Goal: Information Seeking & Learning: Check status

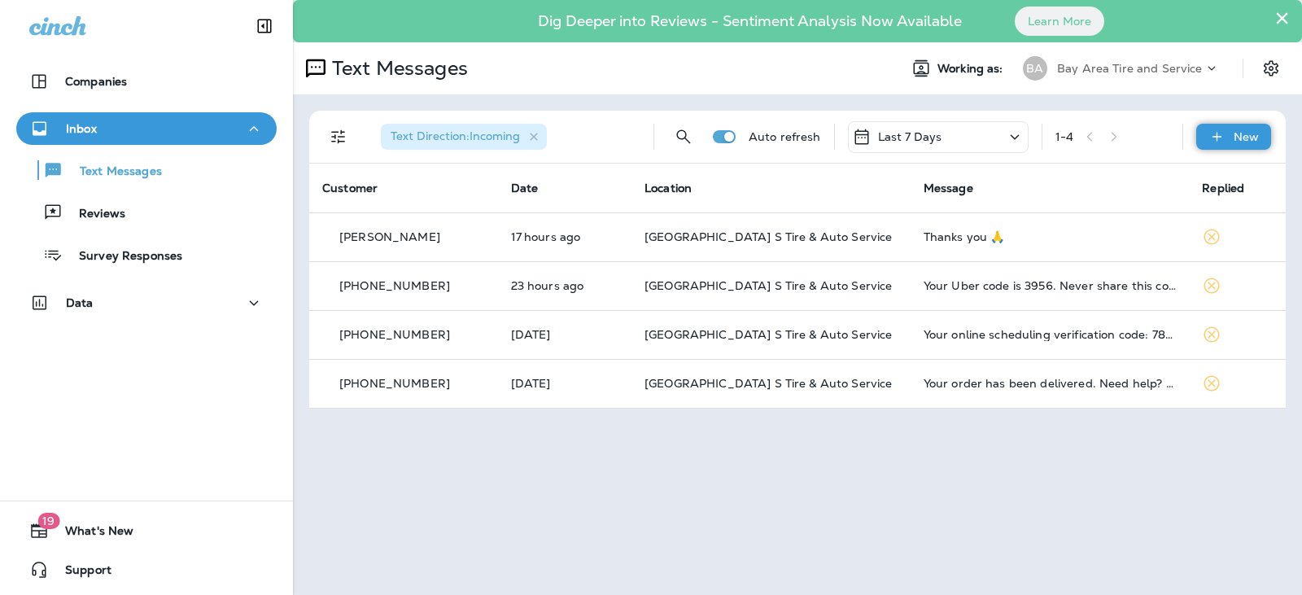
click at [1233, 137] on p "New" at bounding box center [1245, 136] width 25 height 13
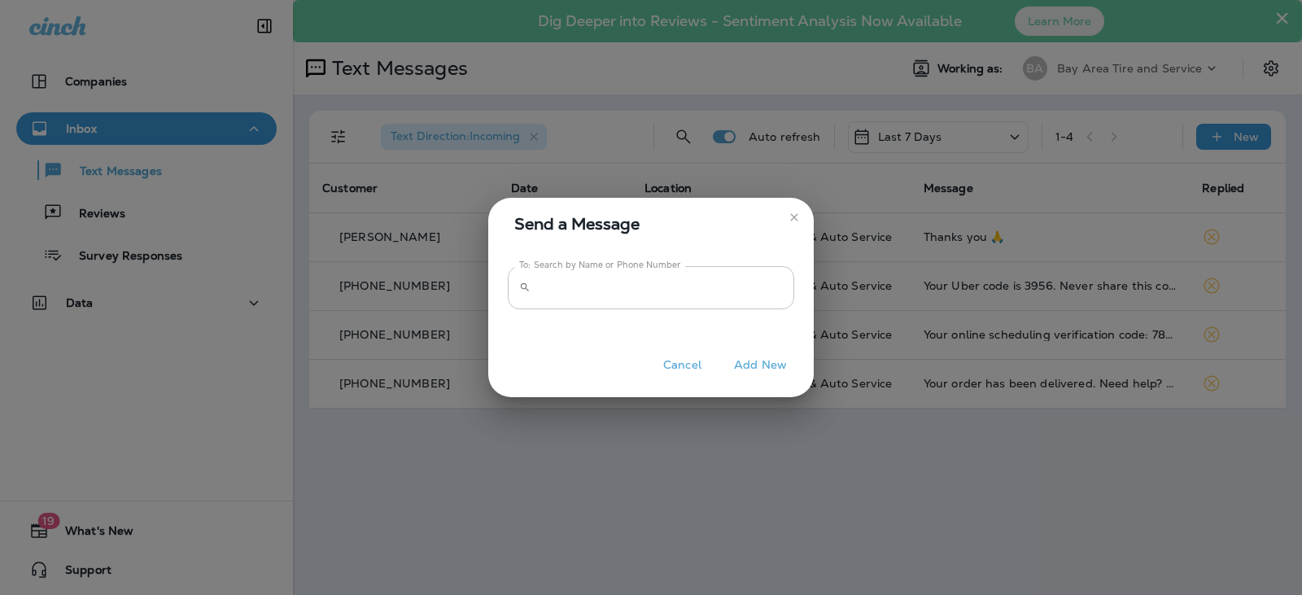
click at [538, 295] on input "To: Search by Name or Phone Number" at bounding box center [665, 287] width 257 height 43
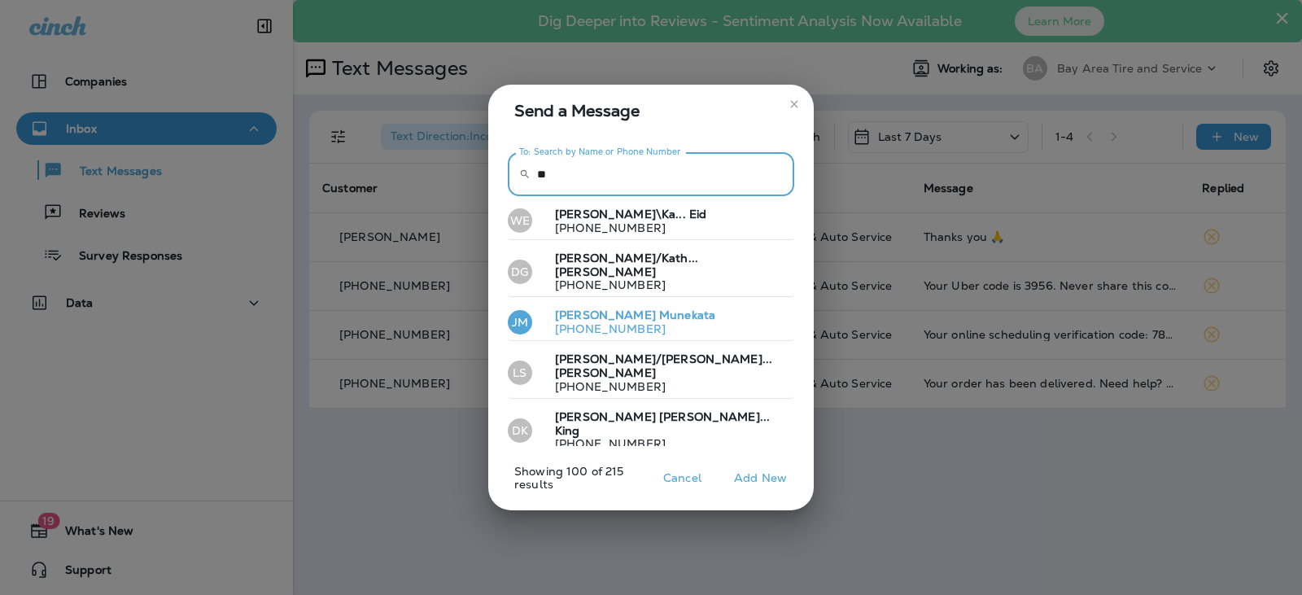
type input "*"
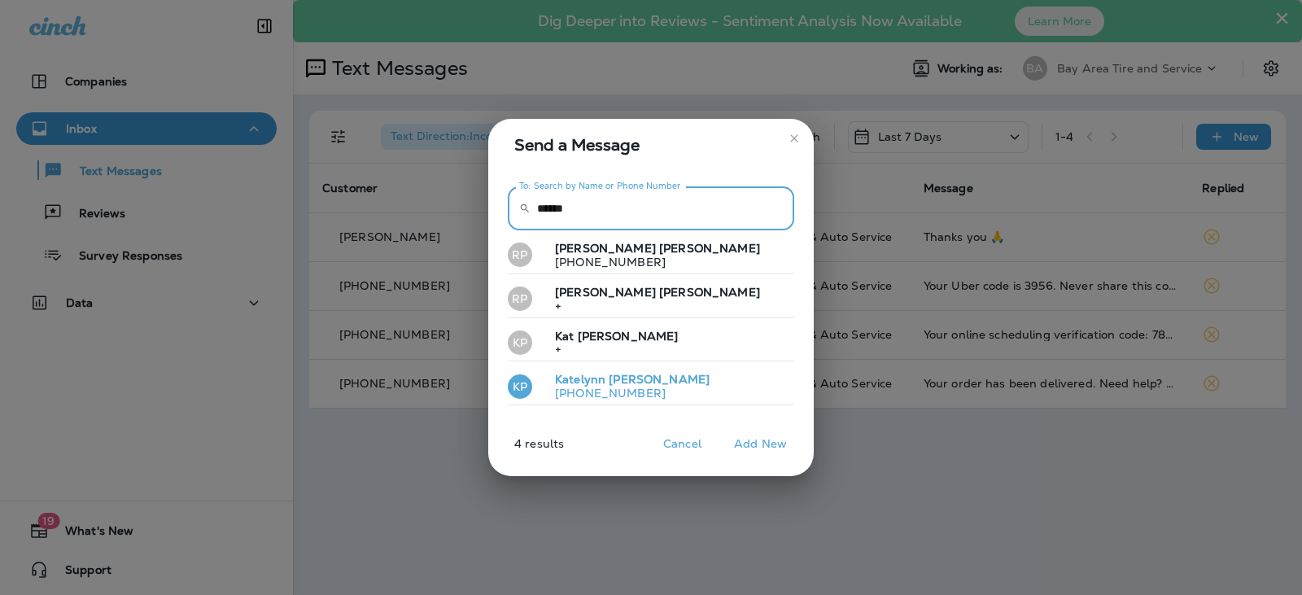
type input "******"
click at [613, 385] on span "[PERSON_NAME]" at bounding box center [658, 379] width 101 height 15
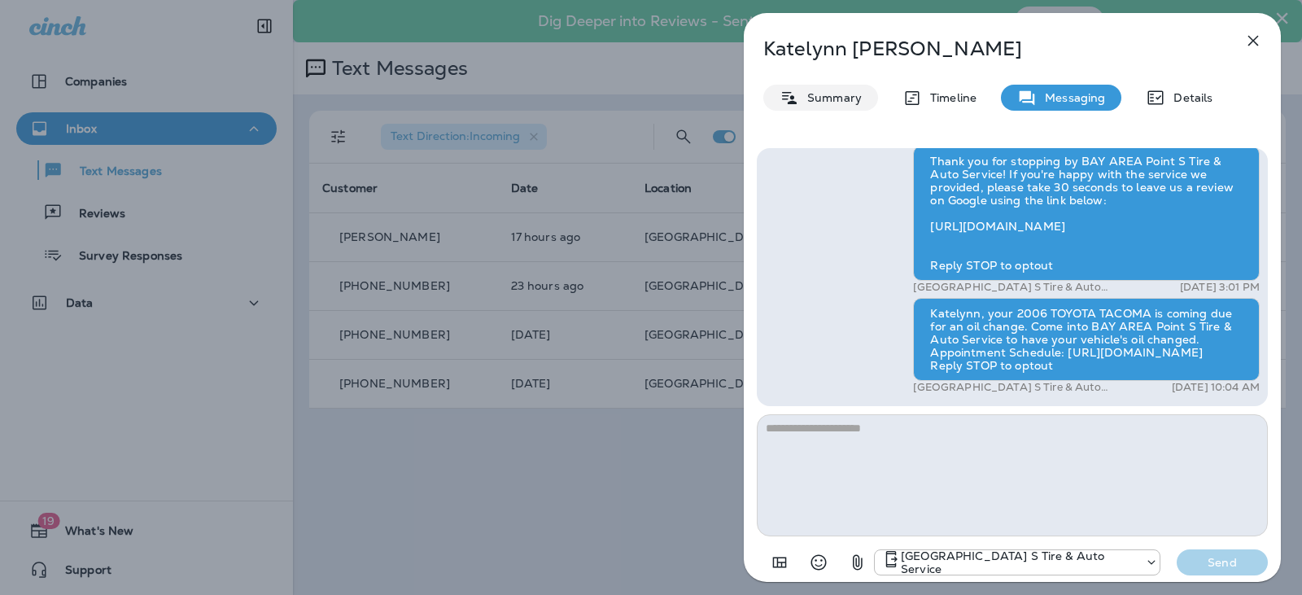
click at [824, 96] on p "Summary" at bounding box center [830, 97] width 63 height 13
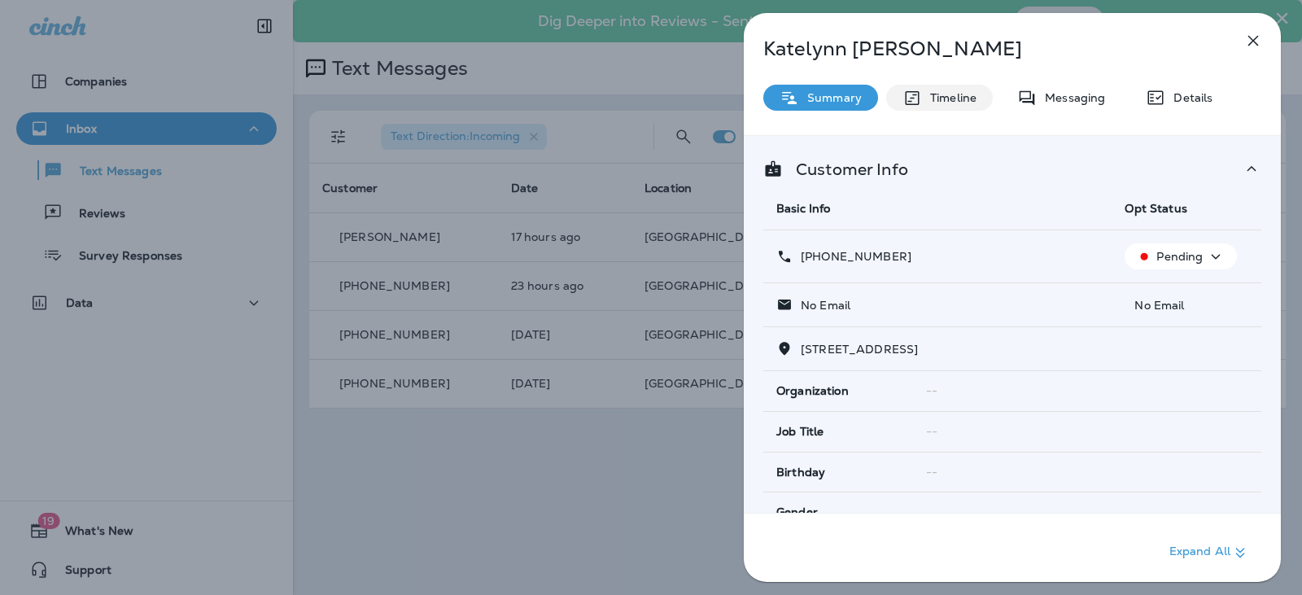
click at [923, 95] on p "Timeline" at bounding box center [949, 97] width 55 height 13
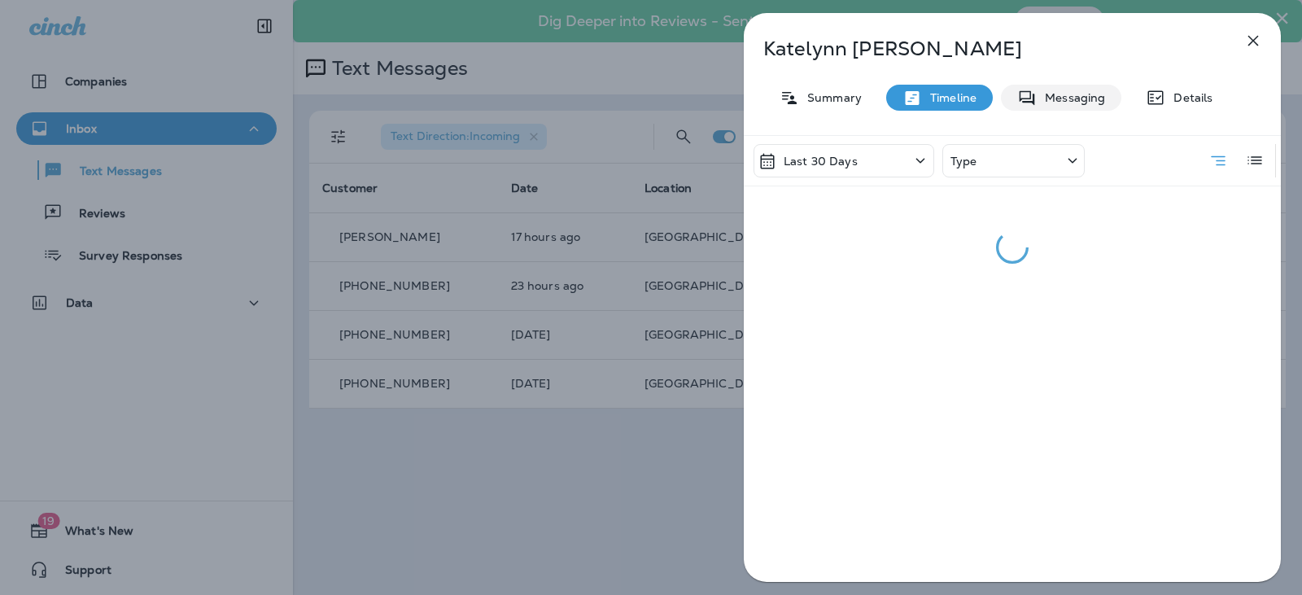
click at [1054, 102] on p "Messaging" at bounding box center [1070, 97] width 68 height 13
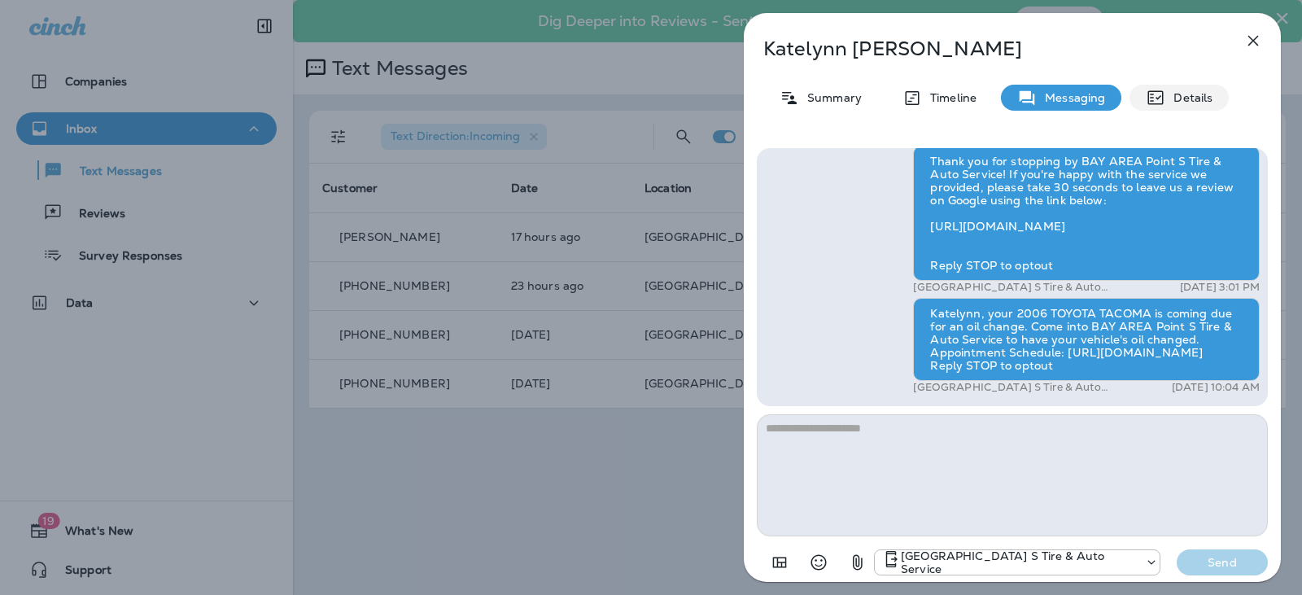
click at [1173, 102] on p "Details" at bounding box center [1188, 97] width 47 height 13
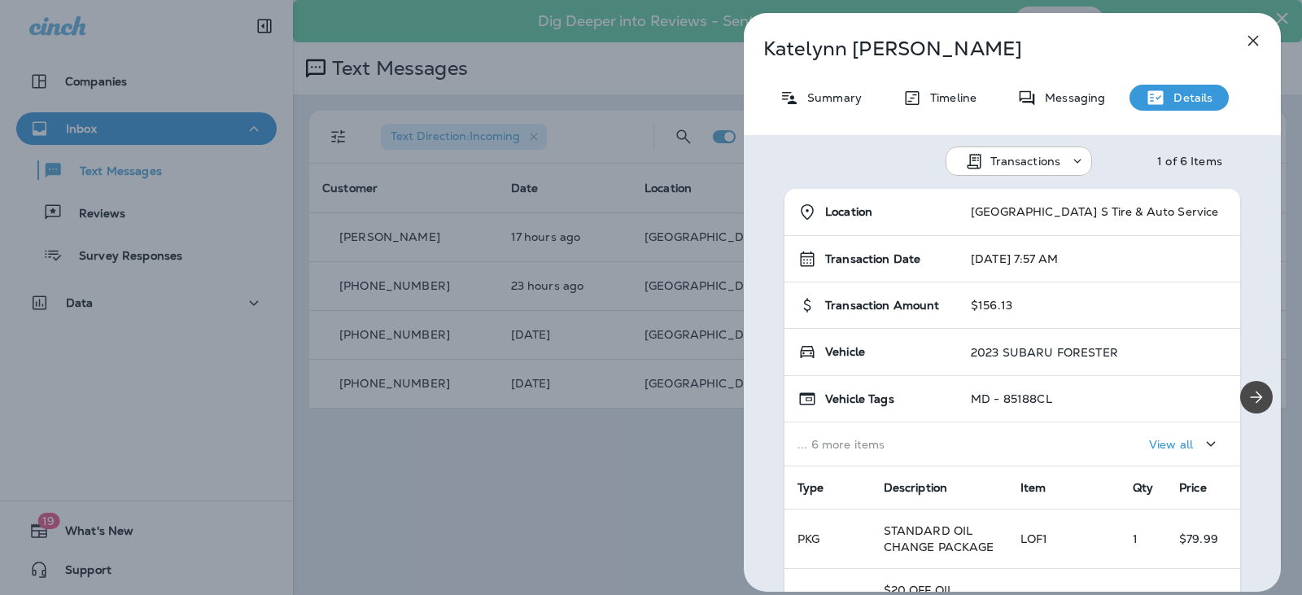
click at [1256, 41] on icon "button" at bounding box center [1253, 41] width 20 height 20
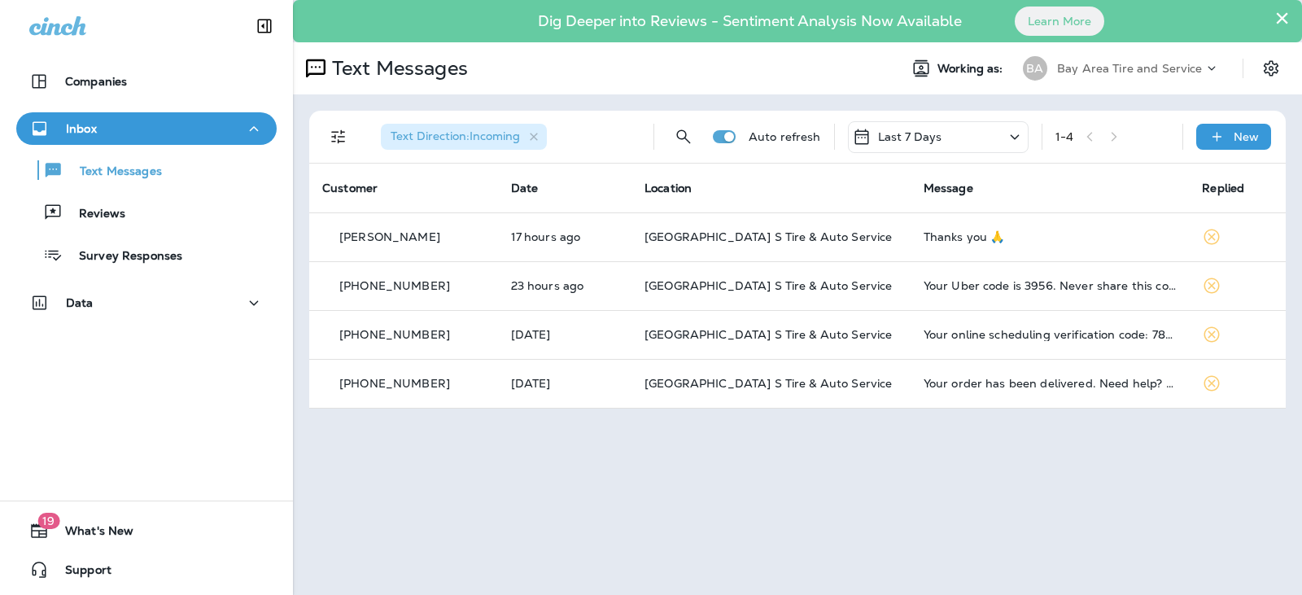
click at [820, 477] on div "× Dig Deeper into Reviews - Sentiment Analysis Now Available Learn More Text Me…" at bounding box center [797, 297] width 1009 height 595
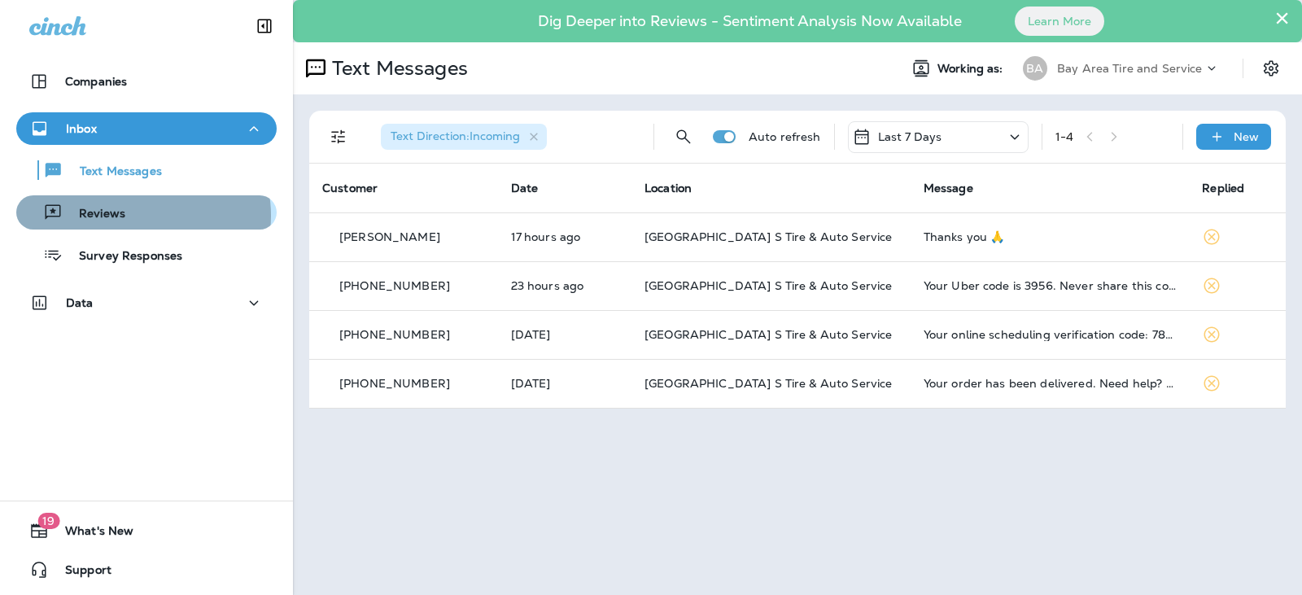
click at [133, 216] on div "Reviews" at bounding box center [146, 212] width 247 height 24
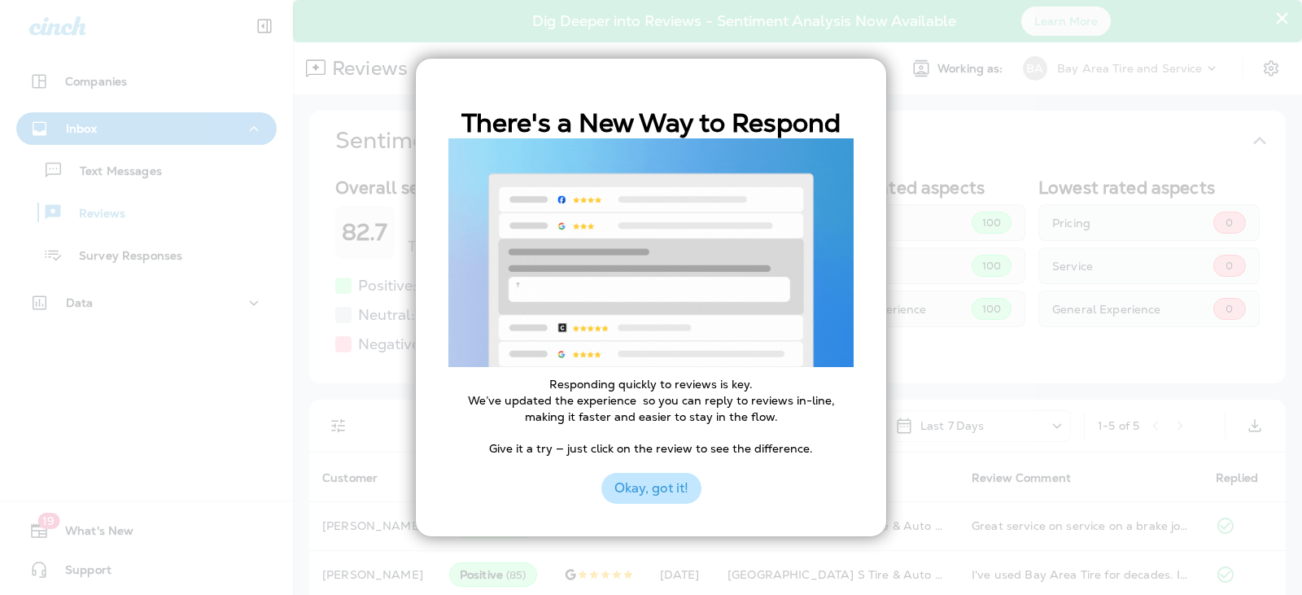
click at [673, 495] on button "Okay, got it!" at bounding box center [651, 488] width 100 height 31
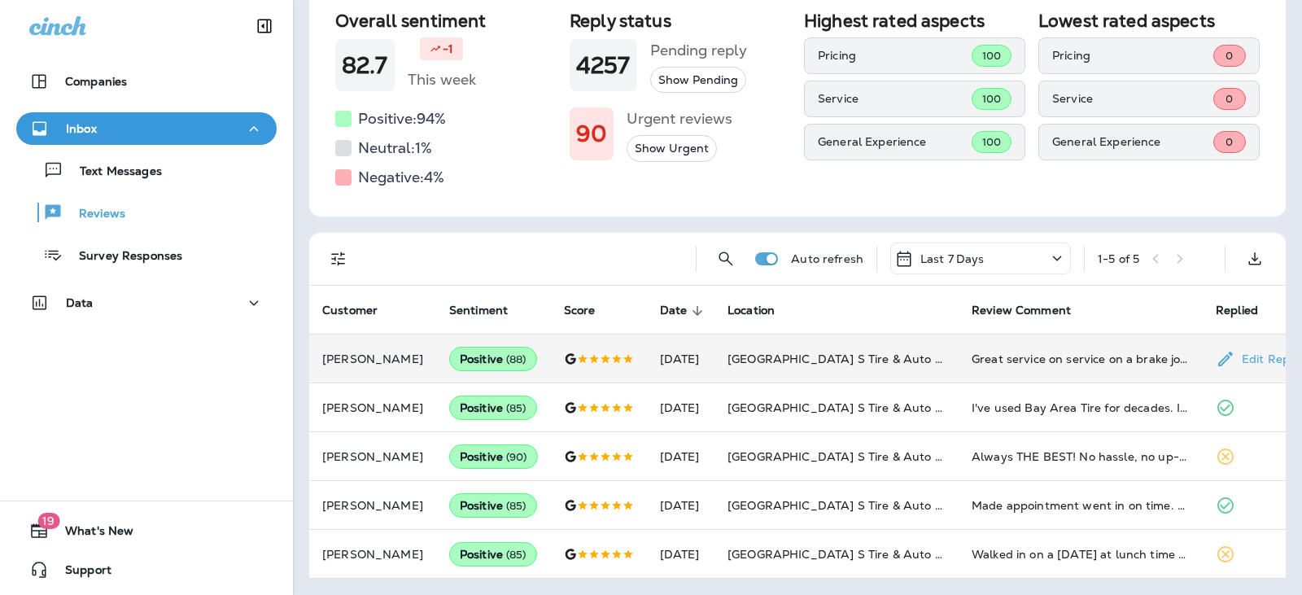
scroll to position [178, 0]
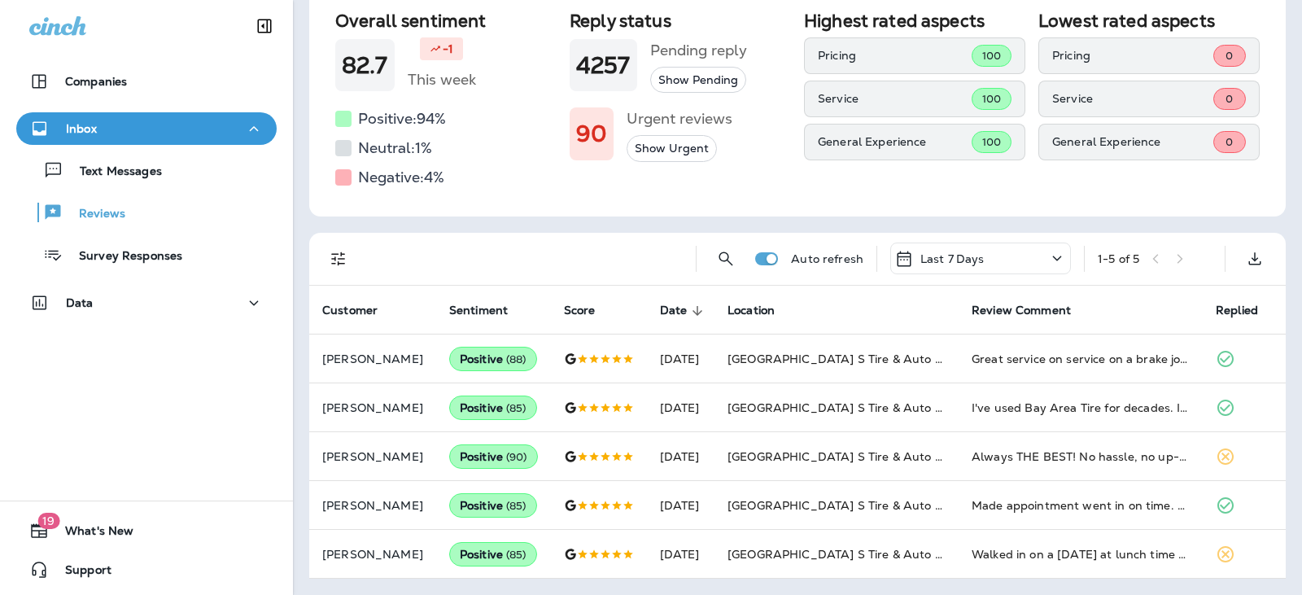
click at [976, 243] on div "Last 7 Days" at bounding box center [980, 258] width 181 height 32
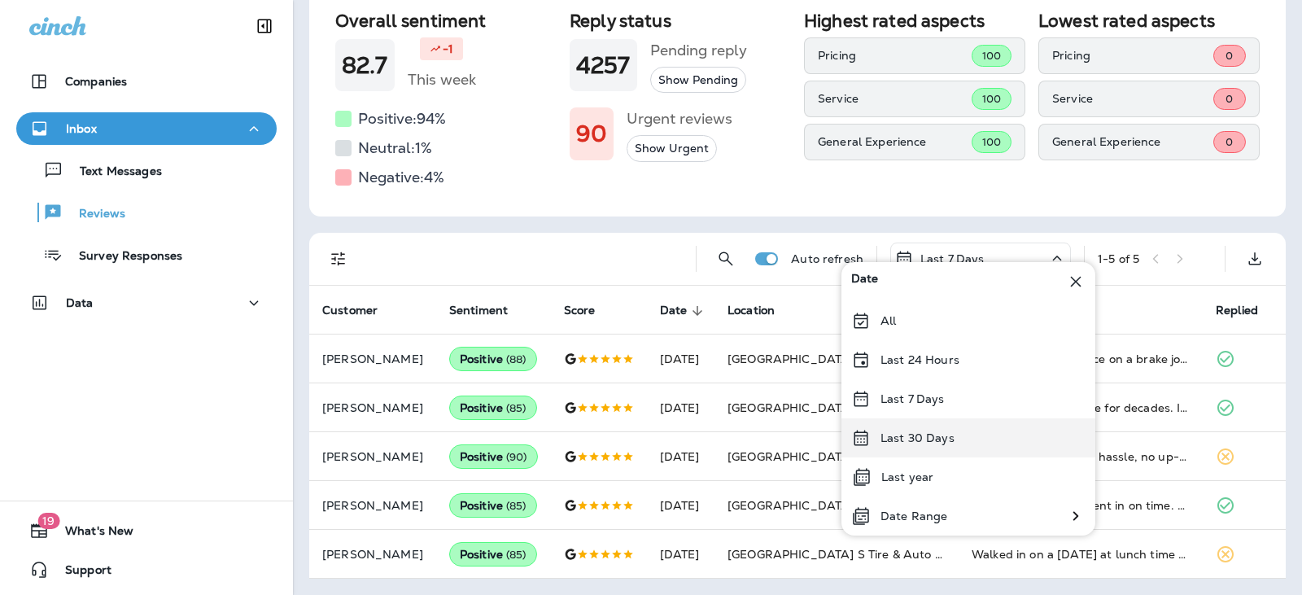
click at [952, 439] on div "Last 30 Days" at bounding box center [968, 437] width 254 height 39
